Goal: Information Seeking & Learning: Learn about a topic

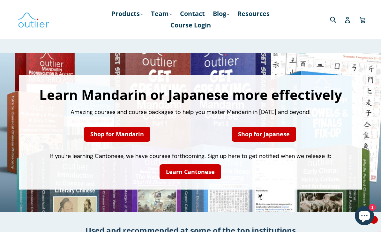
click at [157, 11] on link "Team .cls-1{fill:#231f20} expand" at bounding box center [161, 13] width 27 height 11
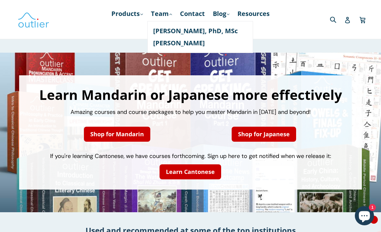
click at [128, 11] on link "Products .cls-1{fill:#231f20} expand" at bounding box center [127, 13] width 38 height 11
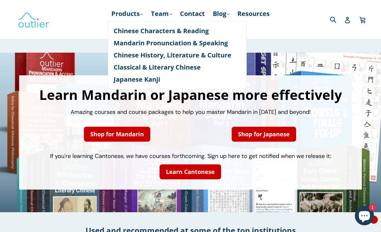
click at [195, 29] on link "Chinese Characters & Reading" at bounding box center [177, 31] width 127 height 12
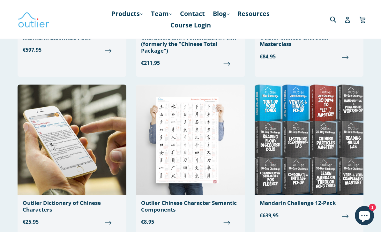
scroll to position [169, 0]
click at [193, 146] on img at bounding box center [190, 140] width 109 height 110
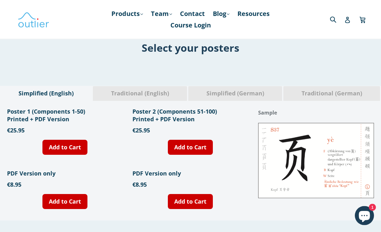
scroll to position [214, 0]
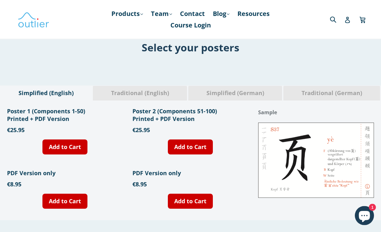
click at [249, 94] on span "Simplified (German)" at bounding box center [235, 93] width 84 height 8
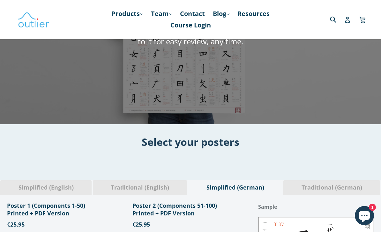
scroll to position [0, 0]
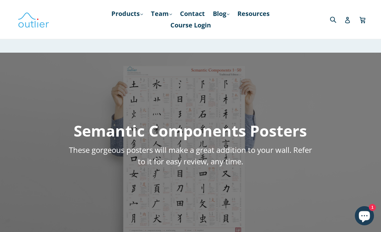
click at [118, 12] on link "Products .cls-1{fill:#231f20} expand" at bounding box center [127, 13] width 38 height 11
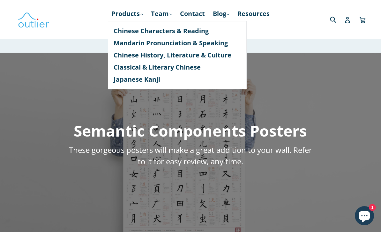
click at [219, 56] on link "Chinese History, Literature & Culture" at bounding box center [177, 55] width 127 height 12
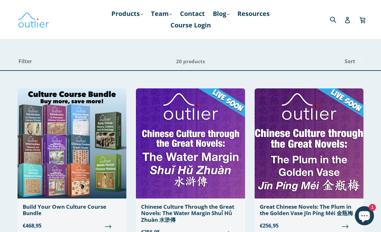
click at [165, 12] on link "Team .cls-1{fill:#231f20} expand" at bounding box center [161, 13] width 27 height 11
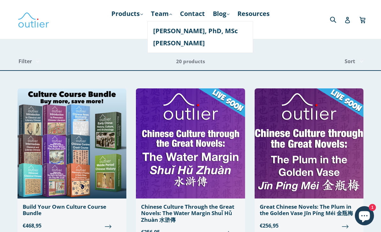
click at [191, 31] on link "[PERSON_NAME], PhD, MSc" at bounding box center [200, 31] width 94 height 12
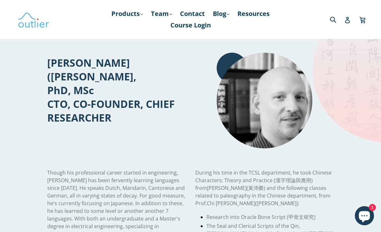
click at [164, 13] on link "Team .cls-1{fill:#231f20} expand" at bounding box center [161, 13] width 27 height 11
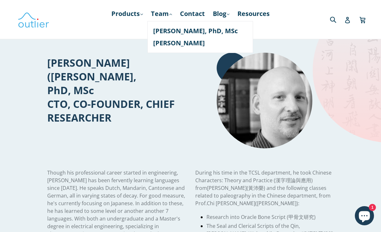
click at [186, 43] on link "[PERSON_NAME]" at bounding box center [200, 43] width 94 height 12
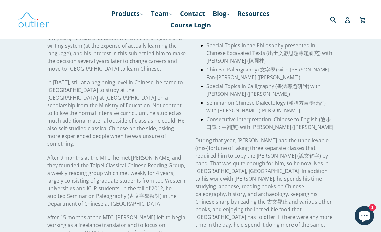
scroll to position [124, 0]
